Goal: Transaction & Acquisition: Purchase product/service

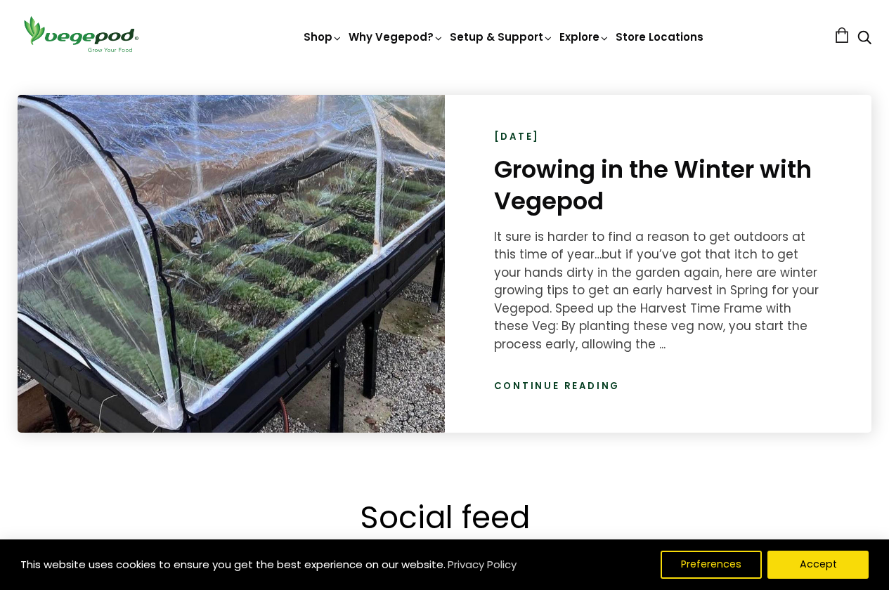
scroll to position [0, 422]
click at [552, 385] on link "Continue reading" at bounding box center [557, 387] width 127 height 14
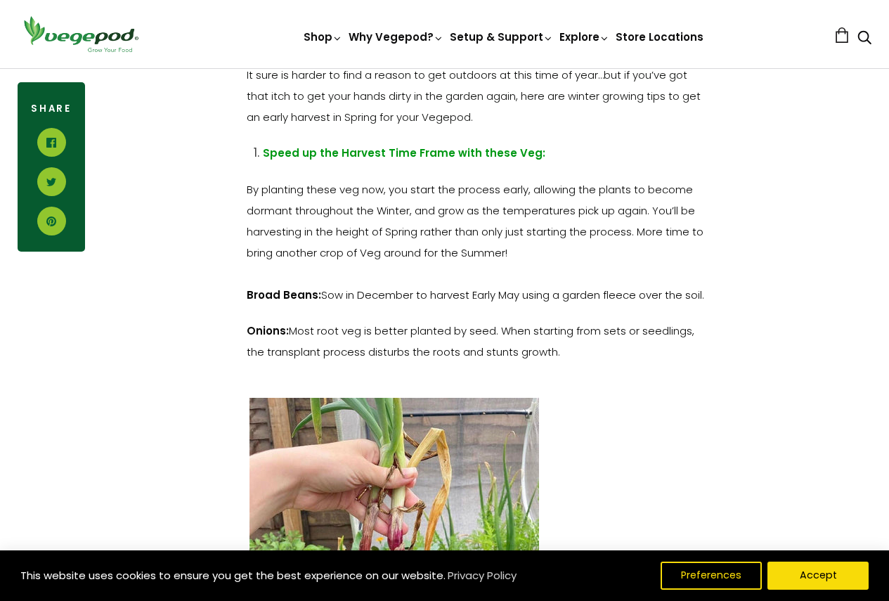
scroll to position [2514, 0]
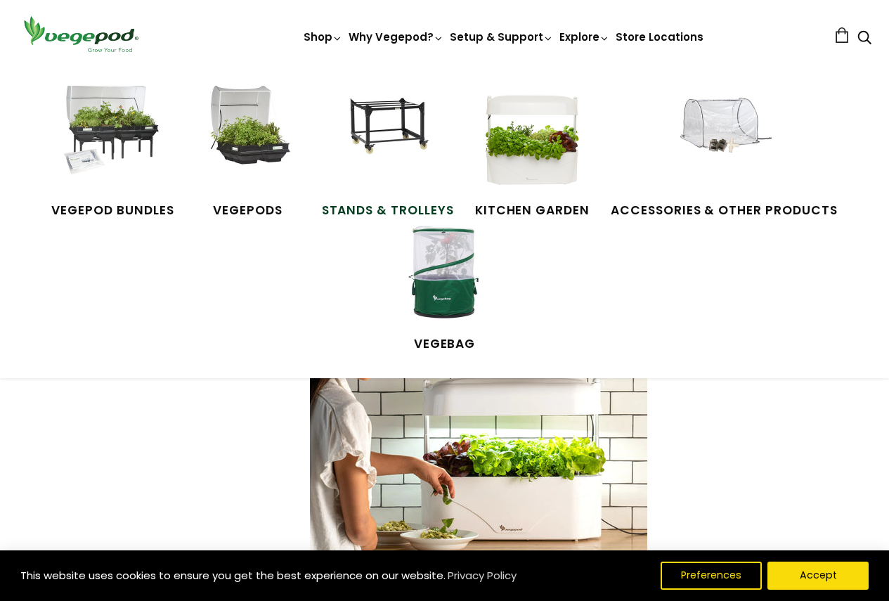
click at [396, 157] on img at bounding box center [387, 138] width 105 height 105
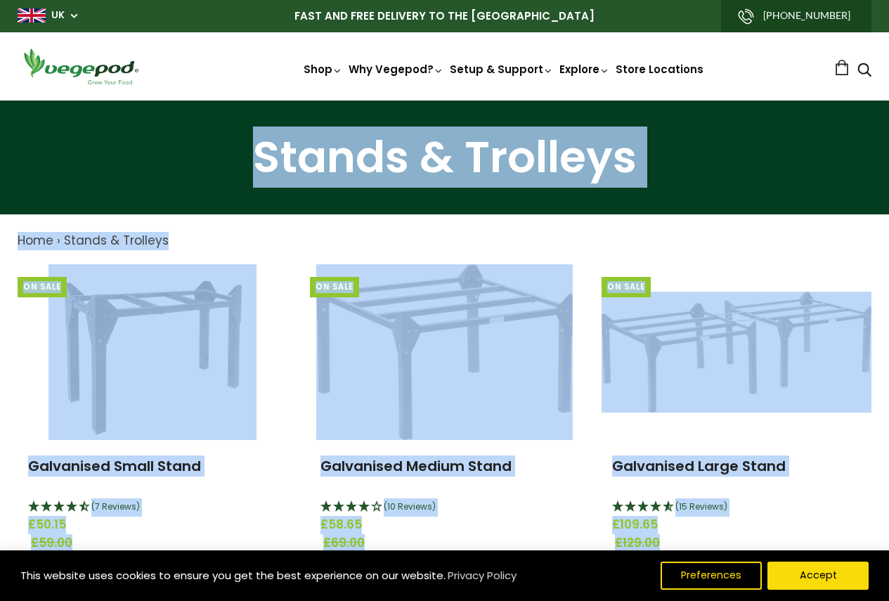
drag, startPoint x: 894, startPoint y: 172, endPoint x: 825, endPoint y: 75, distance: 118.4
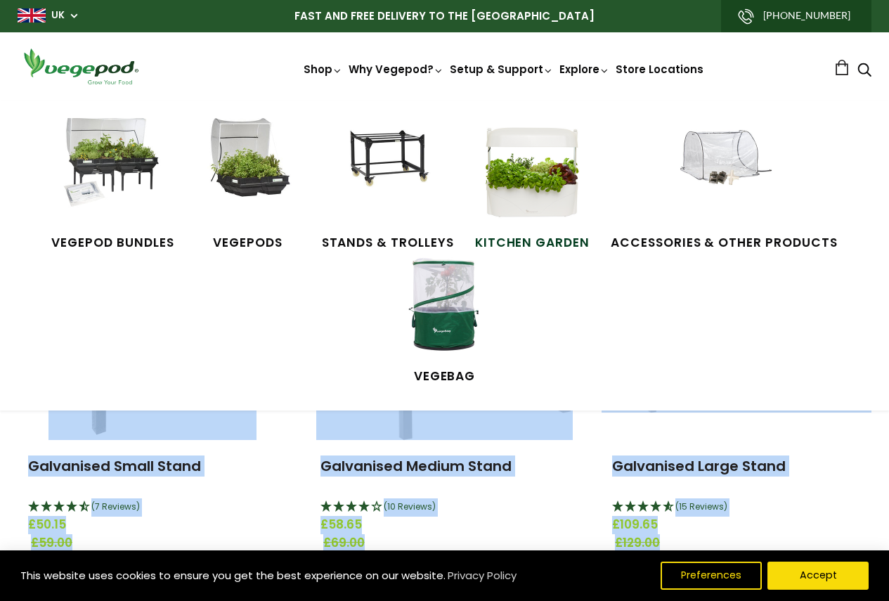
click at [531, 203] on img at bounding box center [531, 170] width 105 height 105
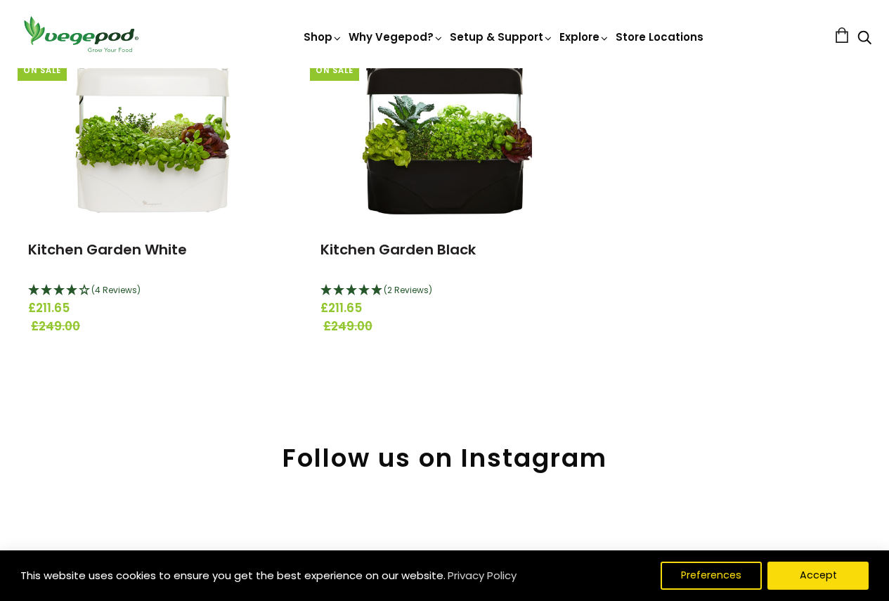
scroll to position [169, 0]
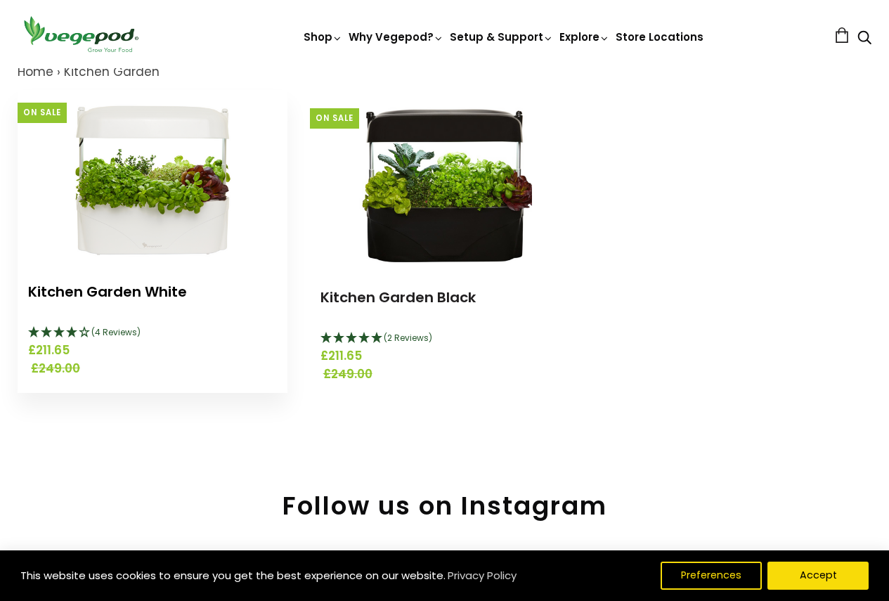
click at [96, 299] on link "Kitchen Garden White" at bounding box center [107, 292] width 159 height 20
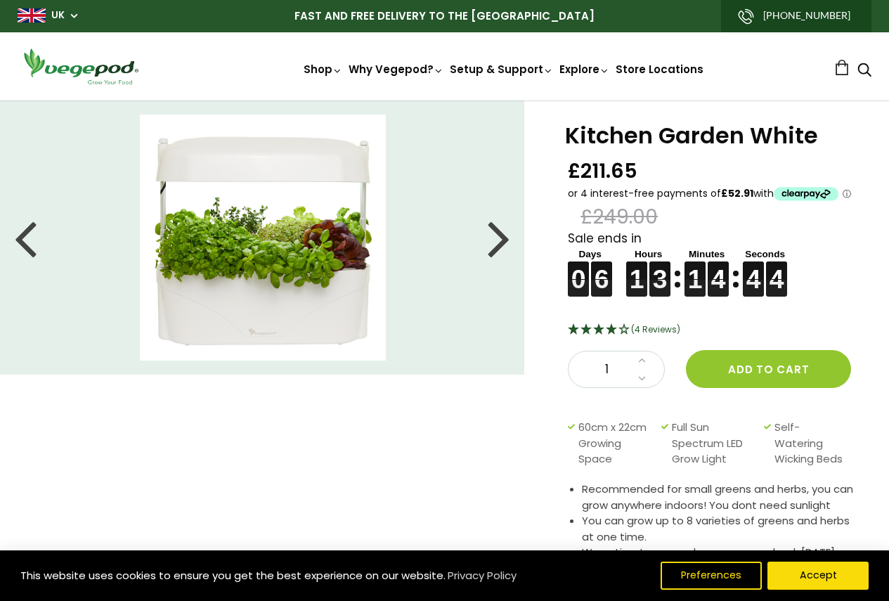
drag, startPoint x: 896, startPoint y: 55, endPoint x: 608, endPoint y: 181, distance: 313.8
click at [608, 181] on div "kitchen-garden-white-pre-order-now Kitchen Garden White £211.65 £249.00 Sale en…" at bounding box center [444, 569] width 889 height 936
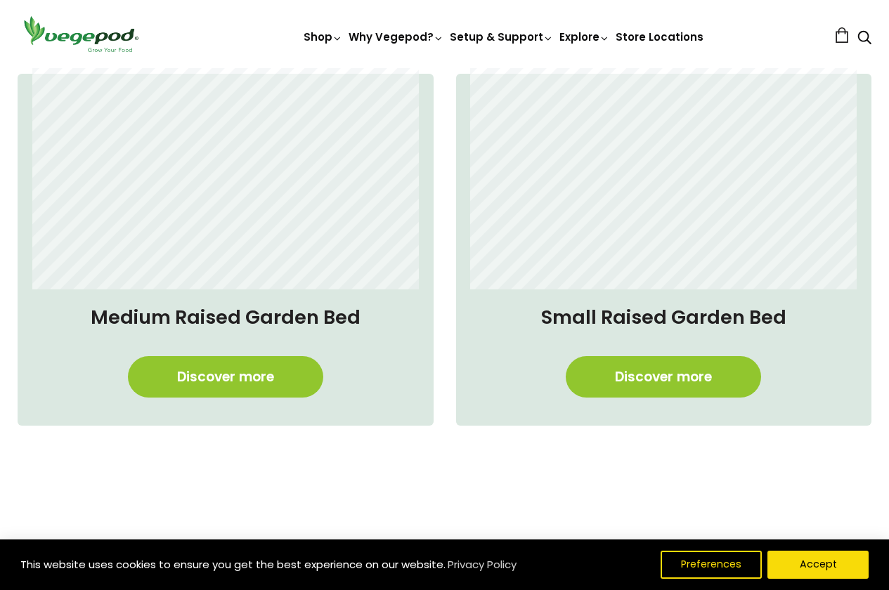
scroll to position [0, 1265]
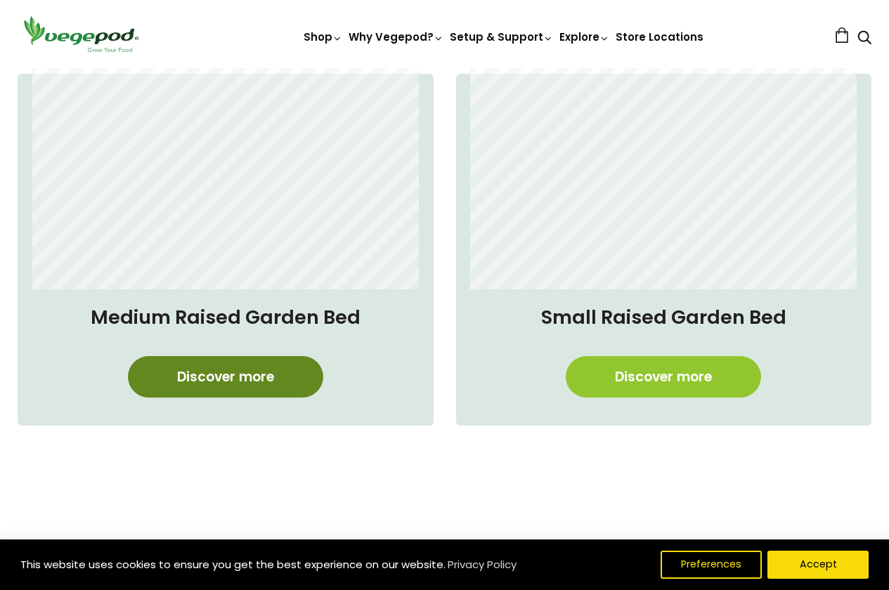
click at [217, 379] on link "Discover more" at bounding box center [225, 376] width 195 height 41
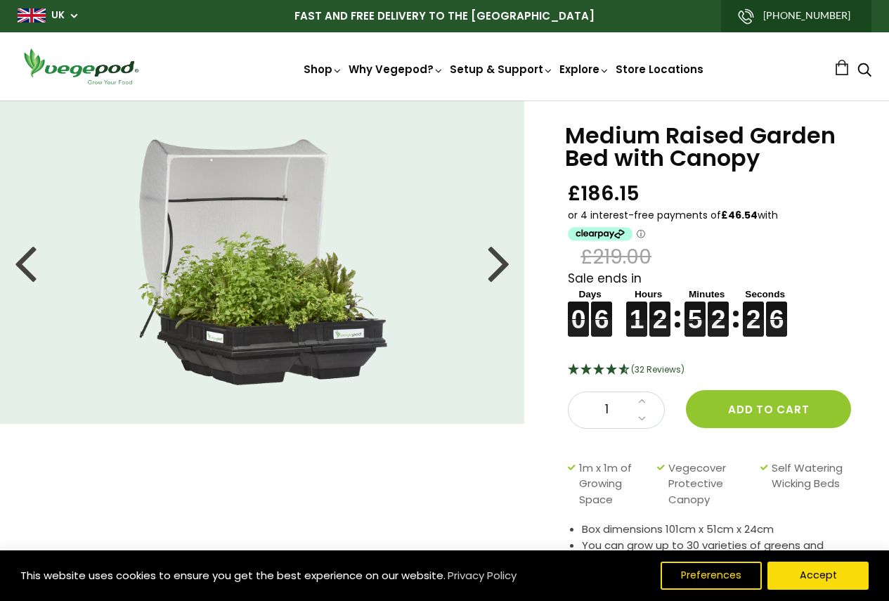
click at [25, 262] on div at bounding box center [25, 262] width 22 height 63
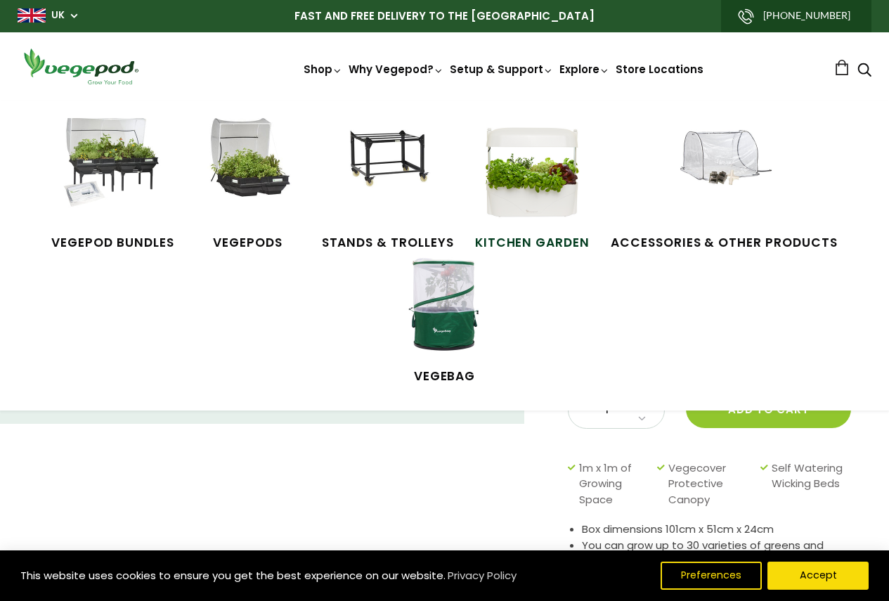
click at [536, 181] on img at bounding box center [531, 170] width 105 height 105
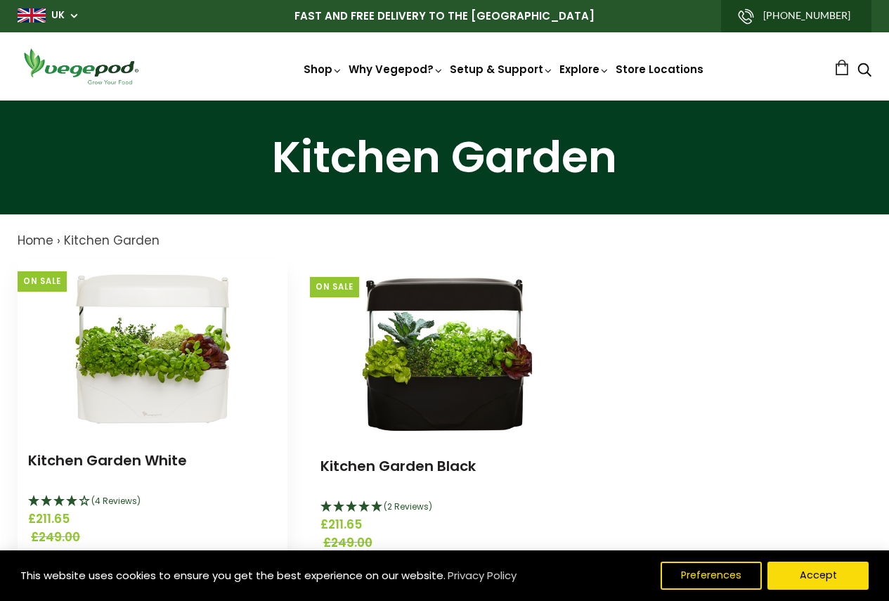
click at [147, 448] on div "Kitchen Garden White (4 Reviews) £211.65 £249.00" at bounding box center [153, 498] width 270 height 128
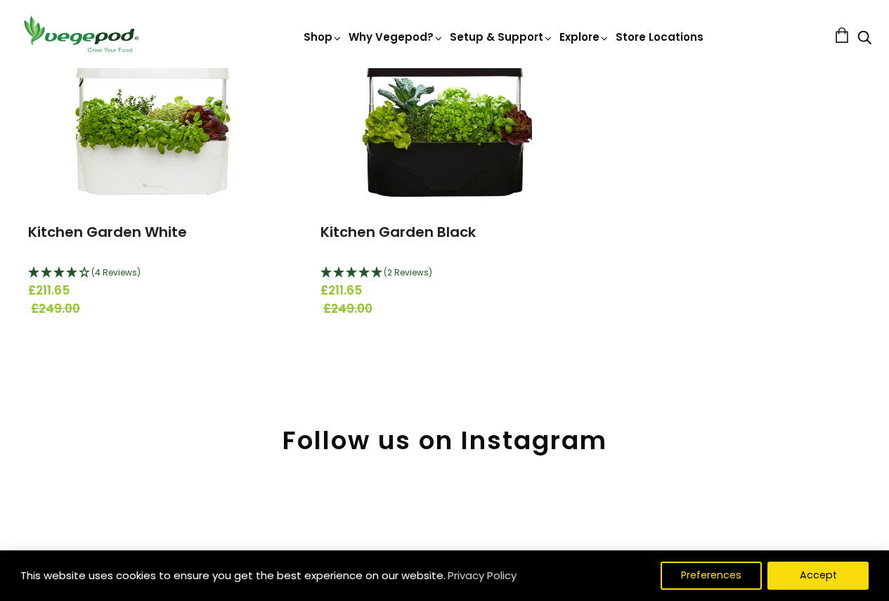
scroll to position [252, 0]
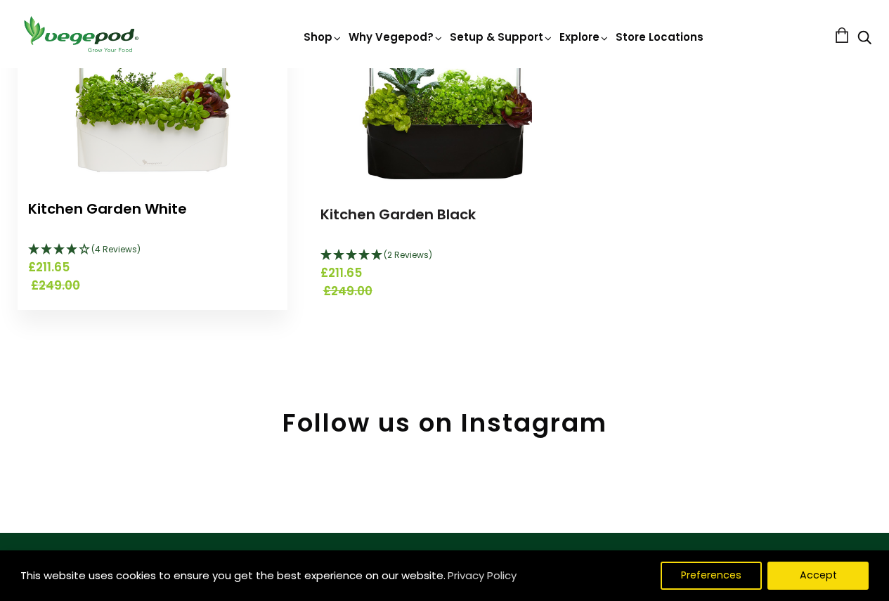
click at [119, 207] on link "Kitchen Garden White" at bounding box center [107, 209] width 159 height 20
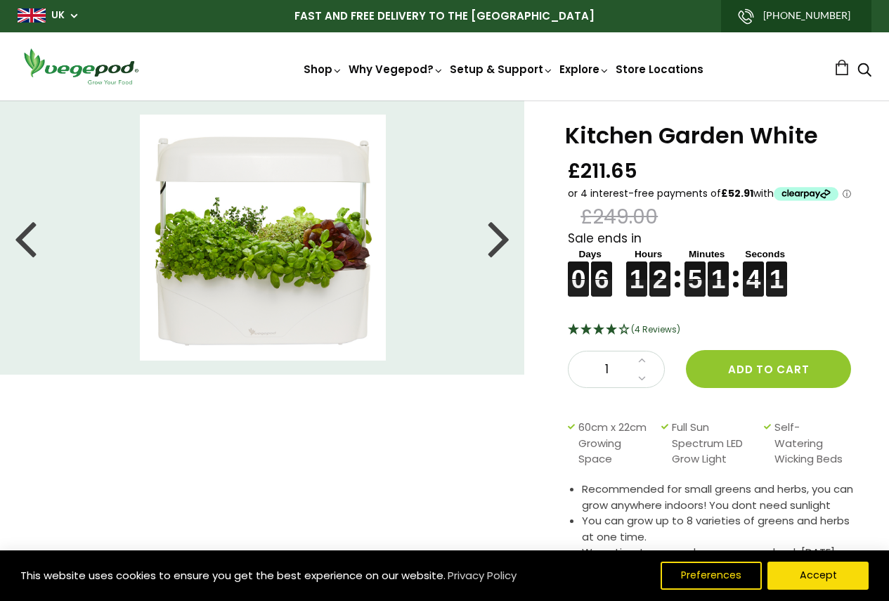
click at [652, 141] on h1 "Kitchen Garden White" at bounding box center [709, 135] width 289 height 22
click at [780, 138] on h1 "Kitchen Garden White" at bounding box center [709, 135] width 289 height 22
